Goal: Book appointment/travel/reservation

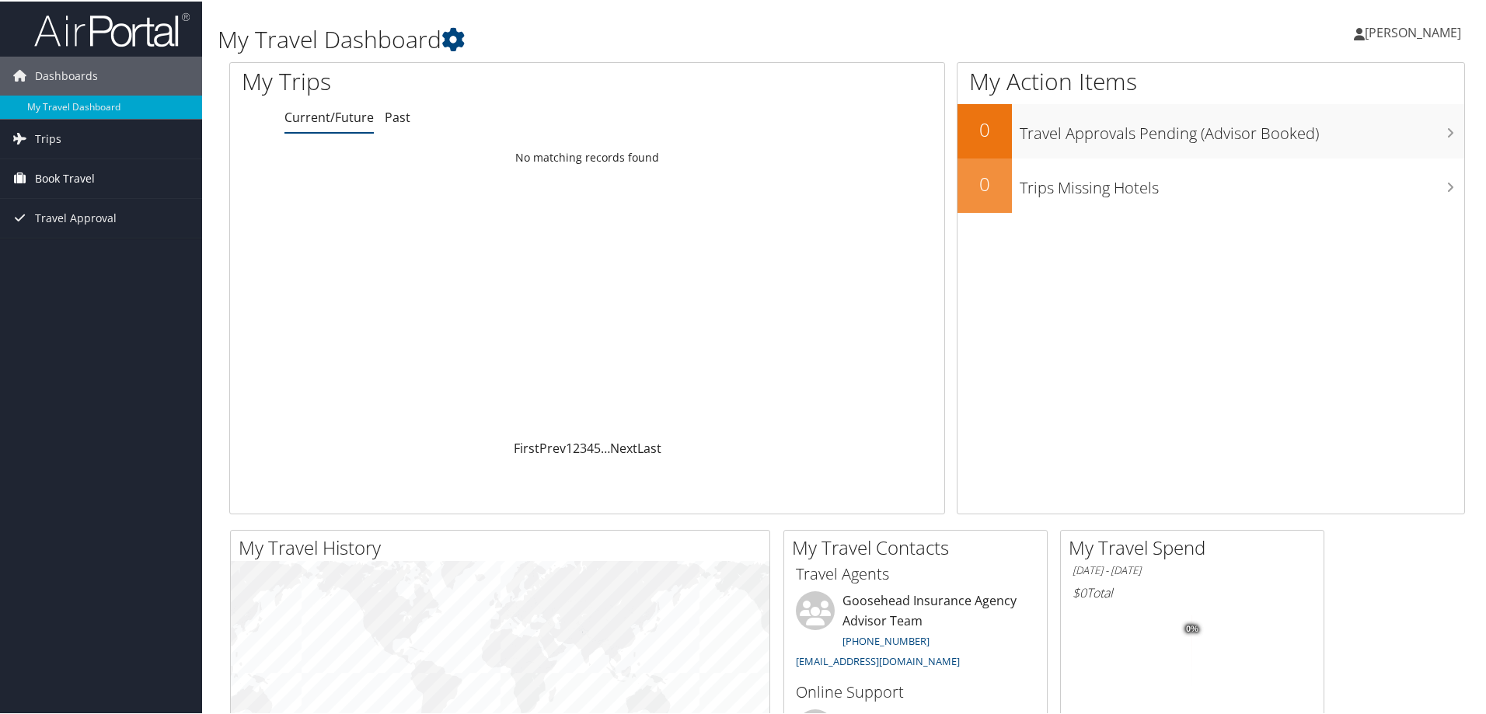
click at [64, 183] on span "Book Travel" at bounding box center [65, 177] width 60 height 39
click at [50, 261] on link "Book/Manage Online Trips" at bounding box center [101, 254] width 202 height 23
